Goal: Task Accomplishment & Management: Complete application form

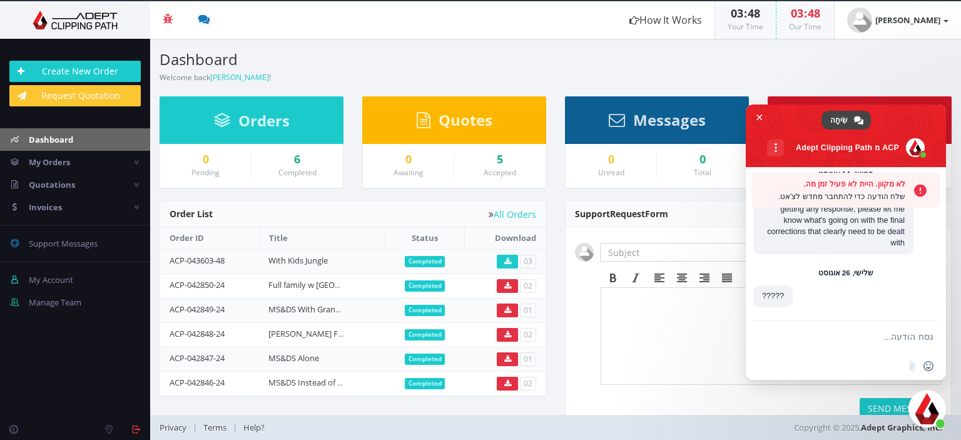
scroll to position [2738, 0]
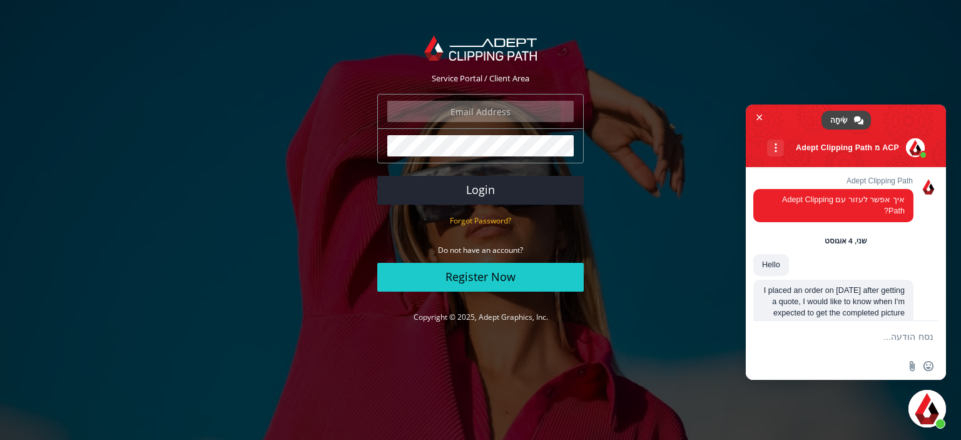
scroll to position [2698, 0]
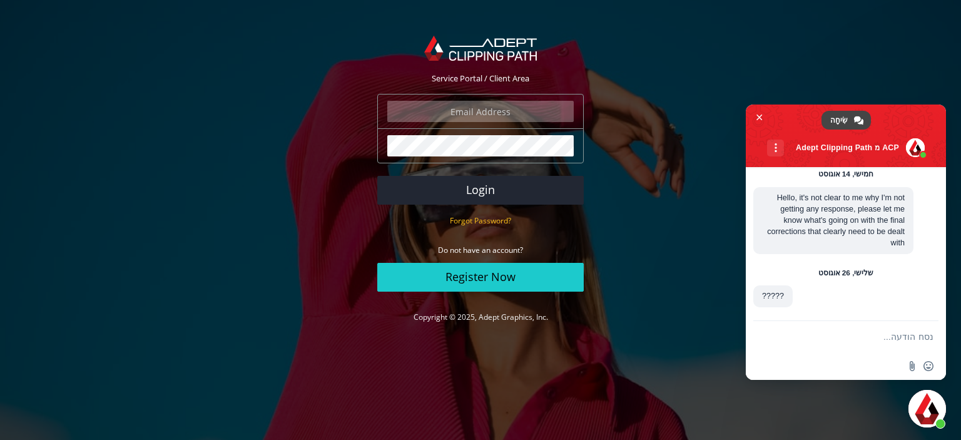
type input "[PERSON_NAME][EMAIL_ADDRESS][DOMAIN_NAME]"
click at [489, 167] on form "[PERSON_NAME][EMAIL_ADDRESS][DOMAIN_NAME] The login field is required. The pass…" at bounding box center [480, 193] width 206 height 198
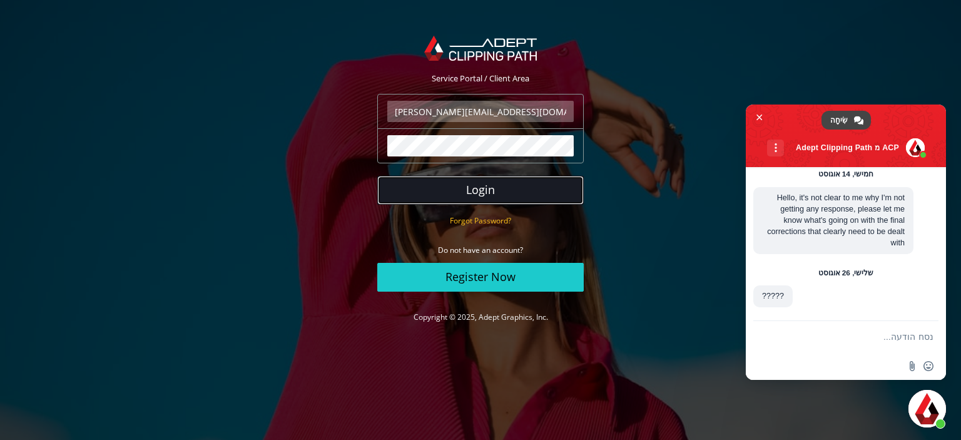
click at [482, 181] on button "Login" at bounding box center [480, 190] width 206 height 29
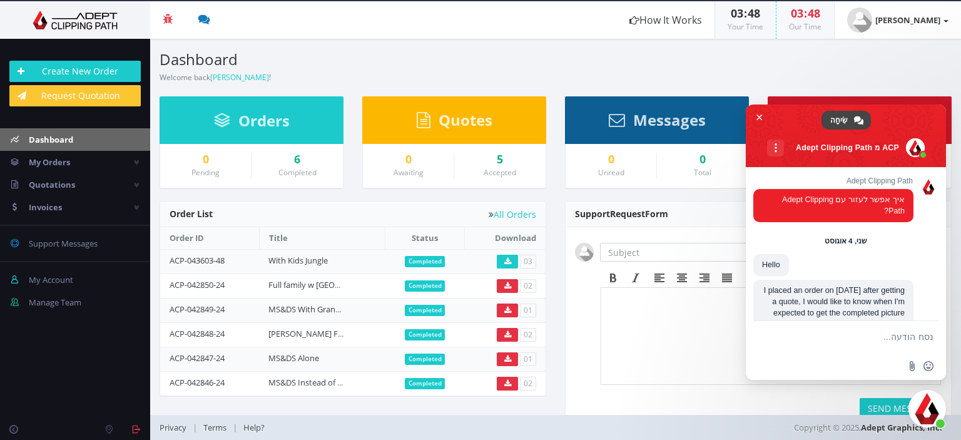
scroll to position [2698, 0]
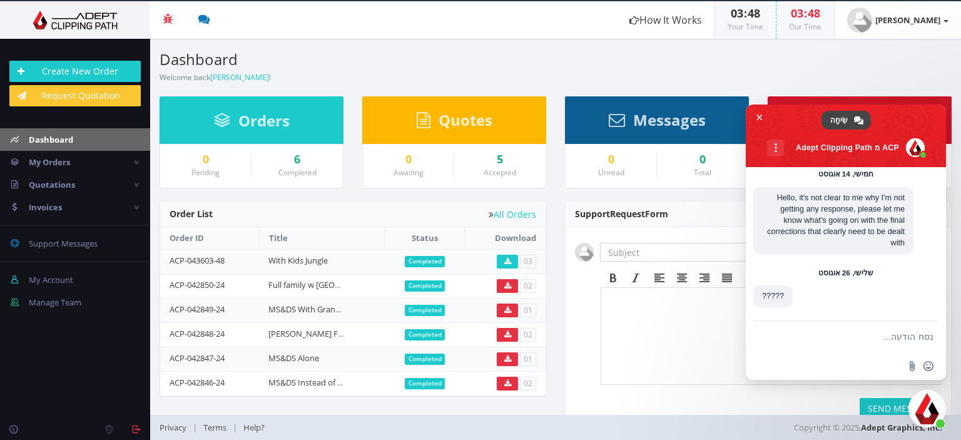
click at [841, 337] on textarea "נסח הודעה..." at bounding box center [858, 336] width 150 height 31
